Goal: Task Accomplishment & Management: Manage account settings

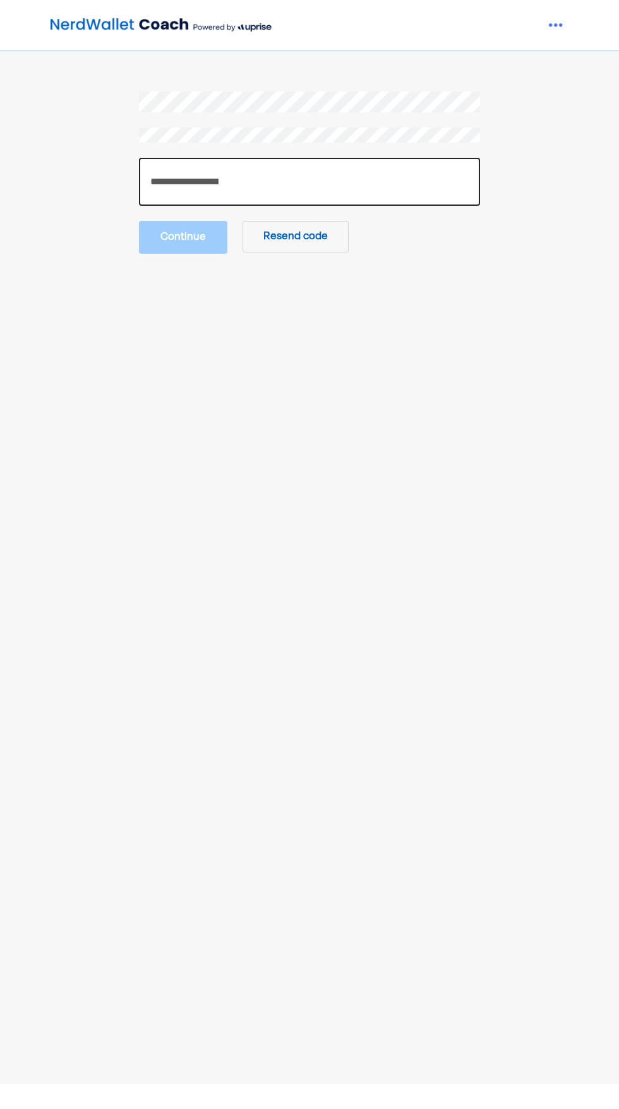
click at [338, 190] on input "number" at bounding box center [309, 182] width 341 height 48
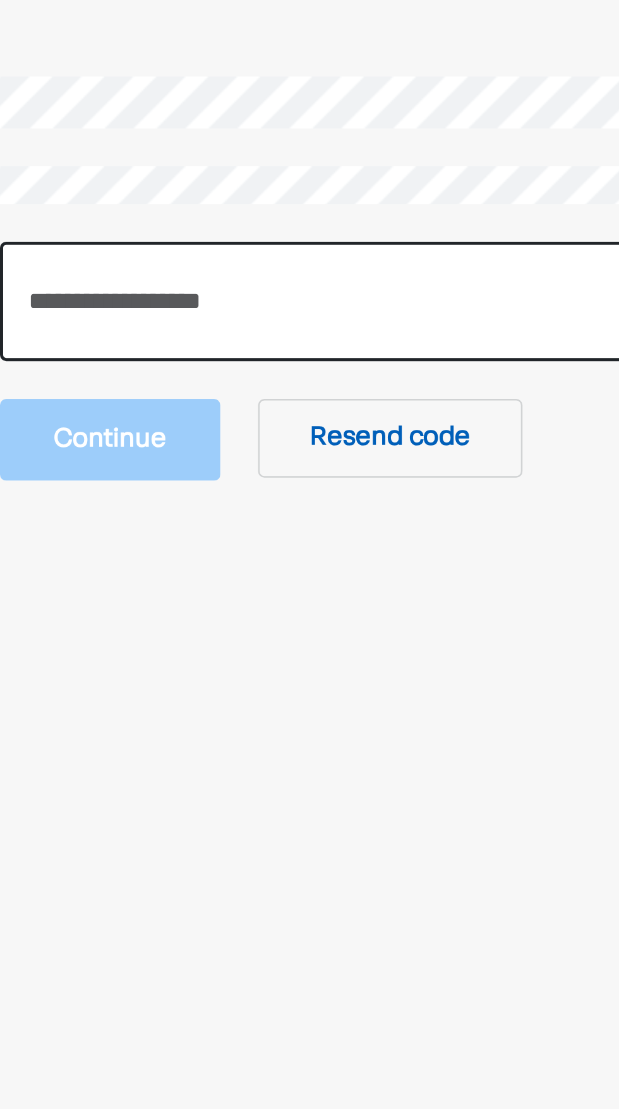
click at [273, 187] on input "number" at bounding box center [309, 182] width 341 height 48
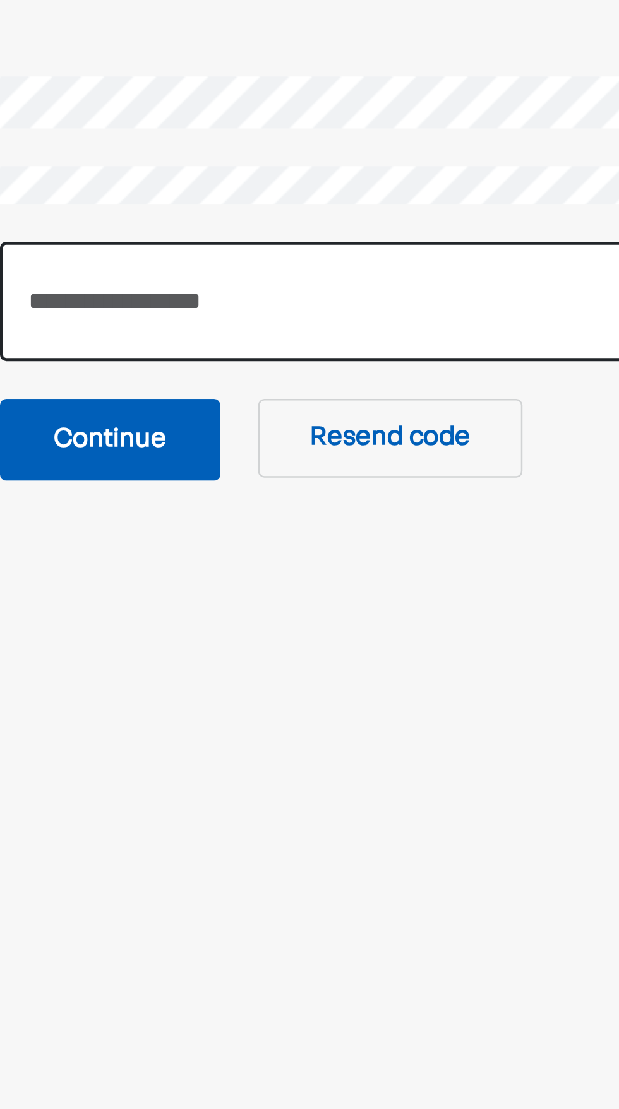
type input "******"
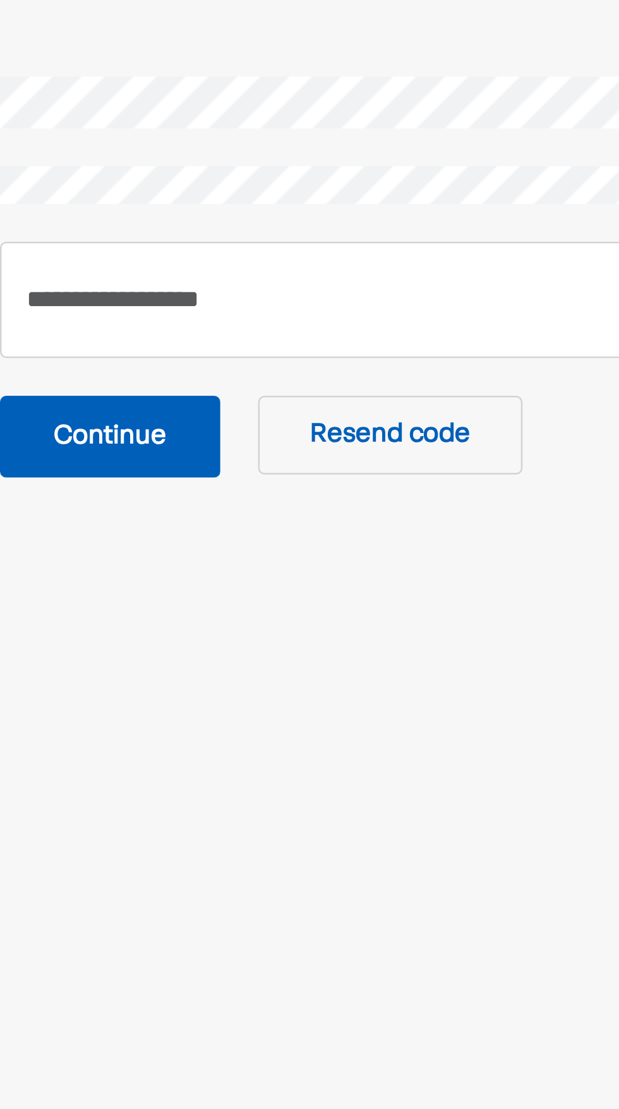
click at [205, 241] on button "Continue" at bounding box center [183, 236] width 88 height 33
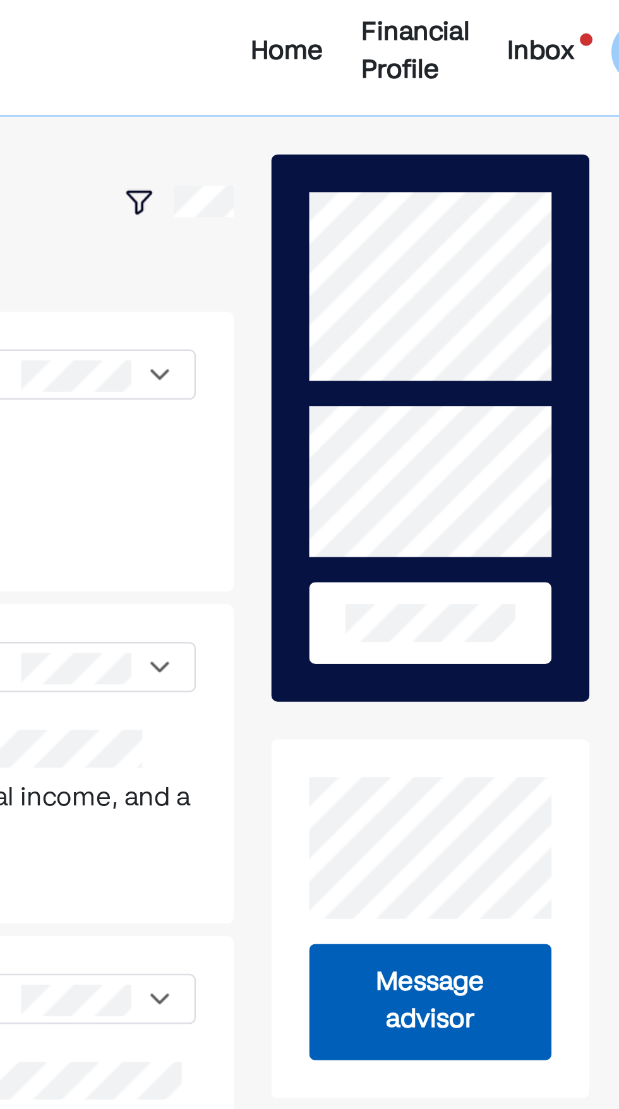
click at [501, 40] on div "Home Financial Profile Inbox SH" at bounding box center [475, 25] width 185 height 30
click at [507, 27] on div "Inbox" at bounding box center [507, 25] width 27 height 15
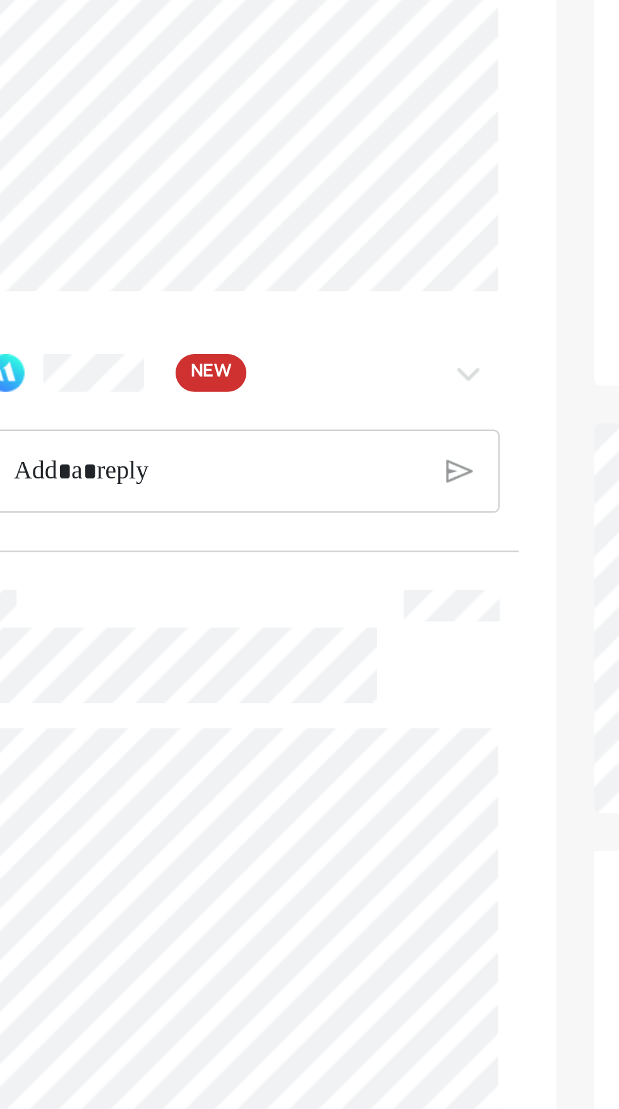
click at [236, 507] on div "NEW" at bounding box center [245, 506] width 28 height 15
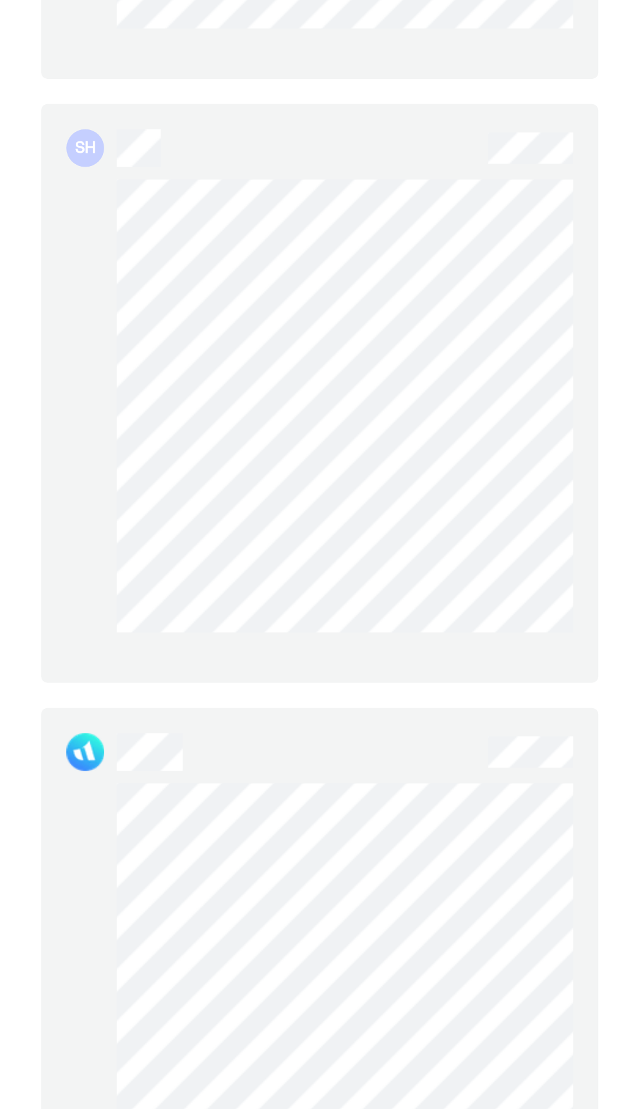
scroll to position [1747, 0]
